Goal: Find specific page/section

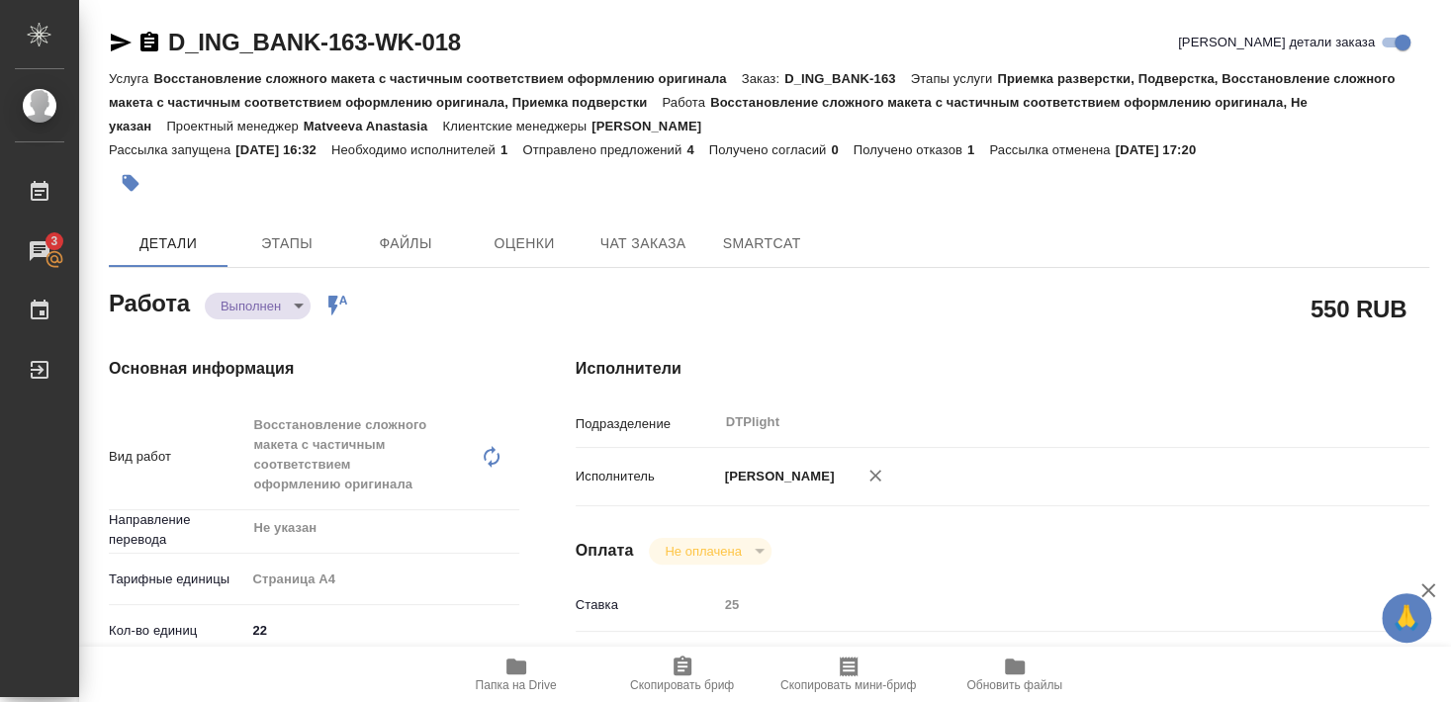
scroll to position [132, 0]
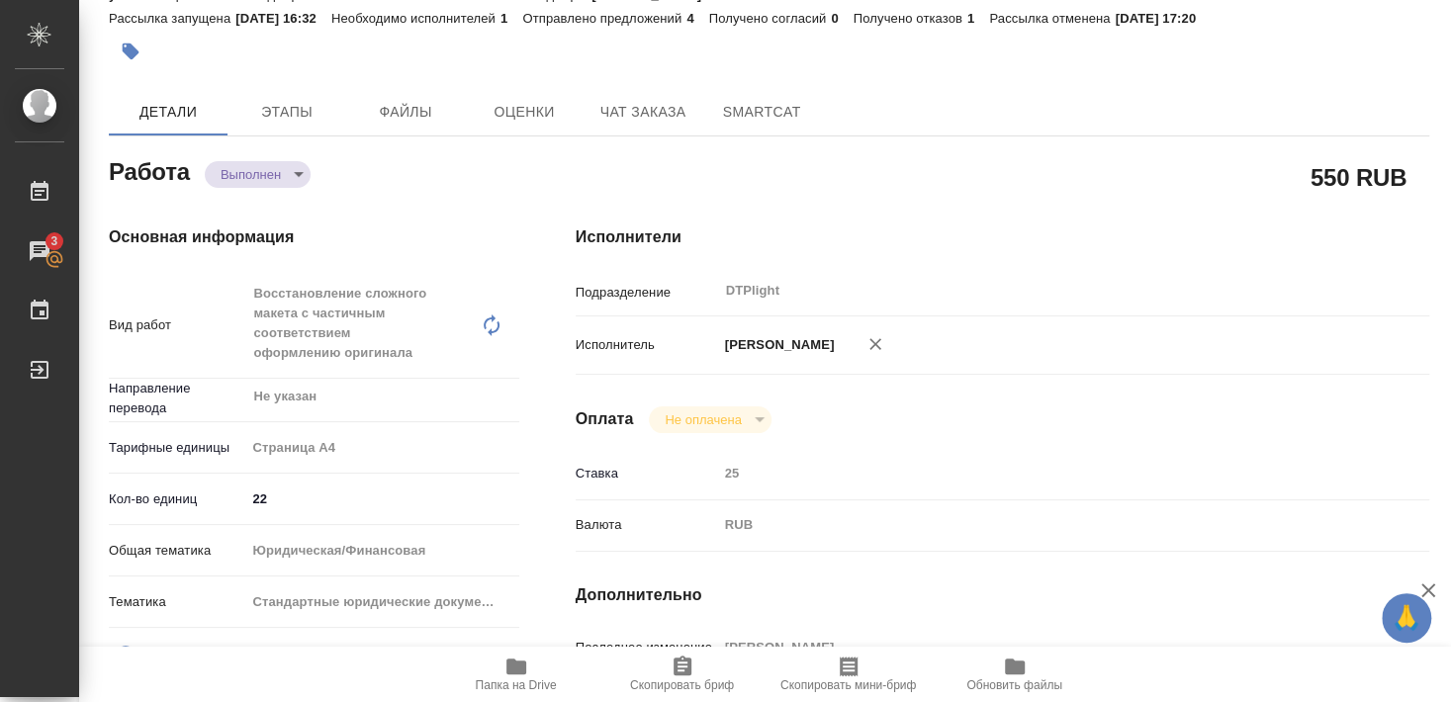
type textarea "x"
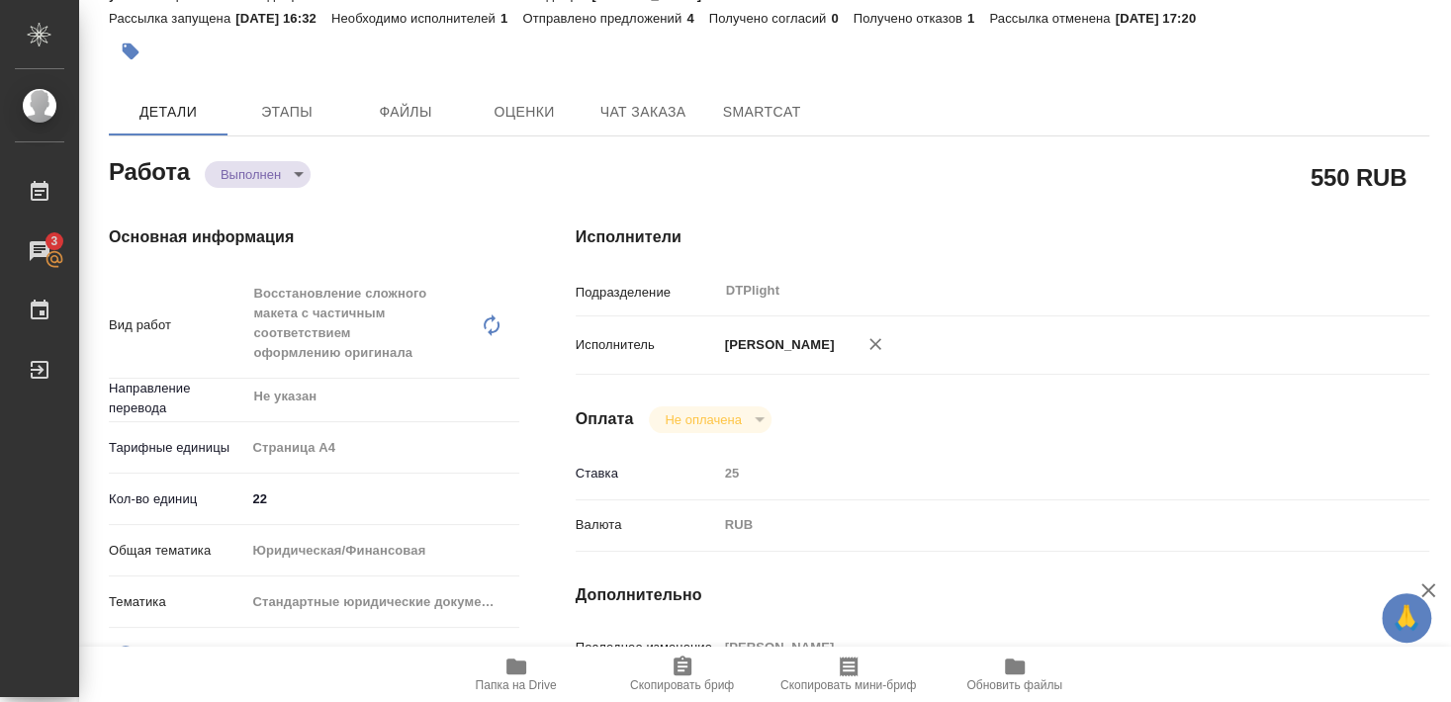
type textarea "x"
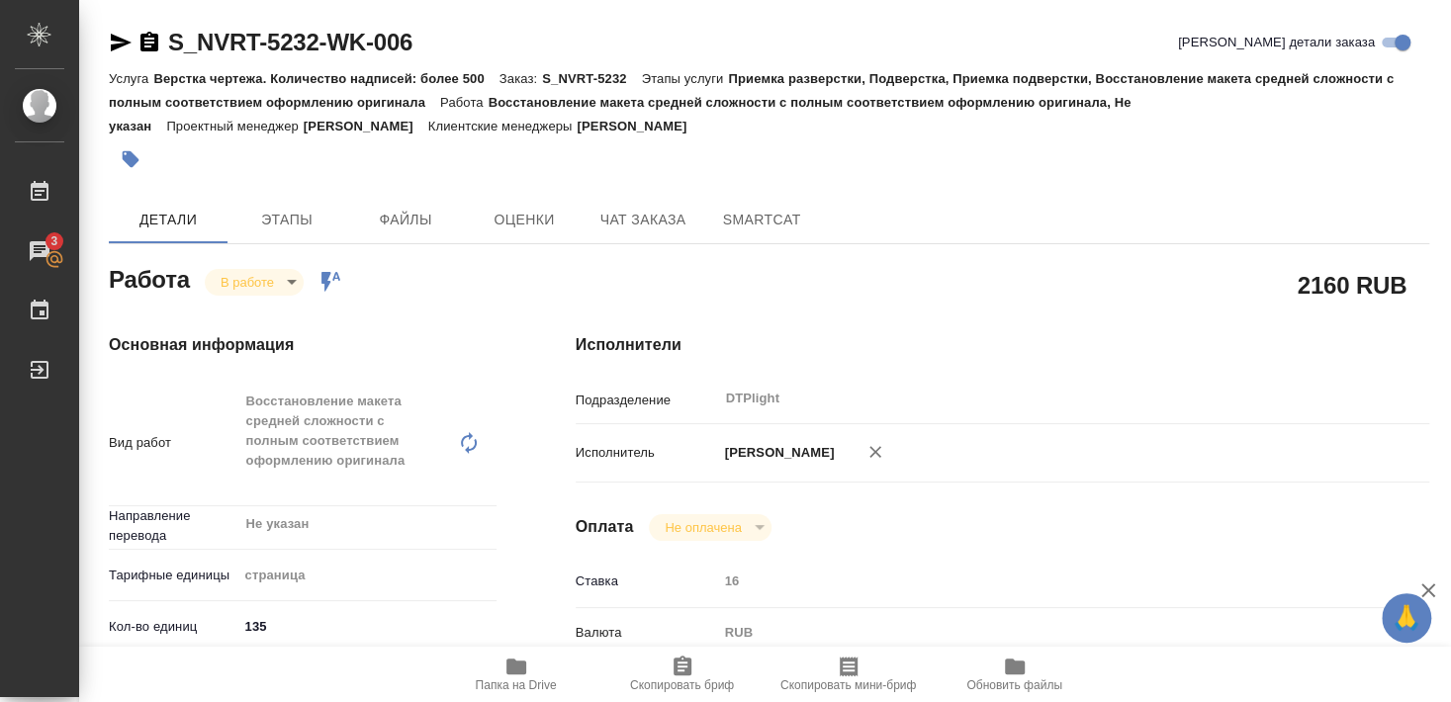
scroll to position [320, 0]
